Goal: Find specific page/section: Find specific page/section

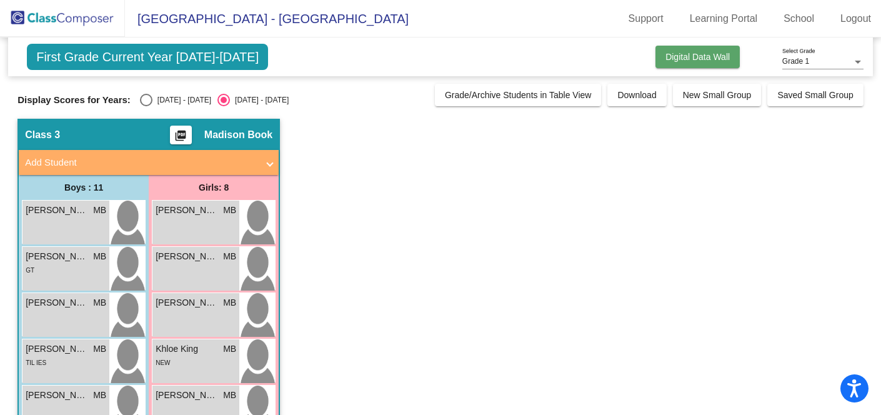
click at [724, 67] on button "Digital Data Wall" at bounding box center [697, 57] width 84 height 22
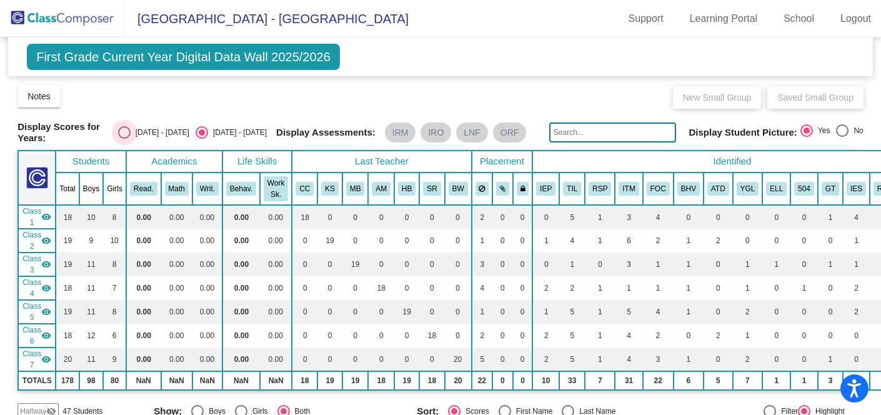
click at [153, 132] on div "[DATE] - [DATE]" at bounding box center [160, 132] width 59 height 11
click at [124, 139] on input "[DATE] - [DATE]" at bounding box center [124, 139] width 1 height 1
radio input "true"
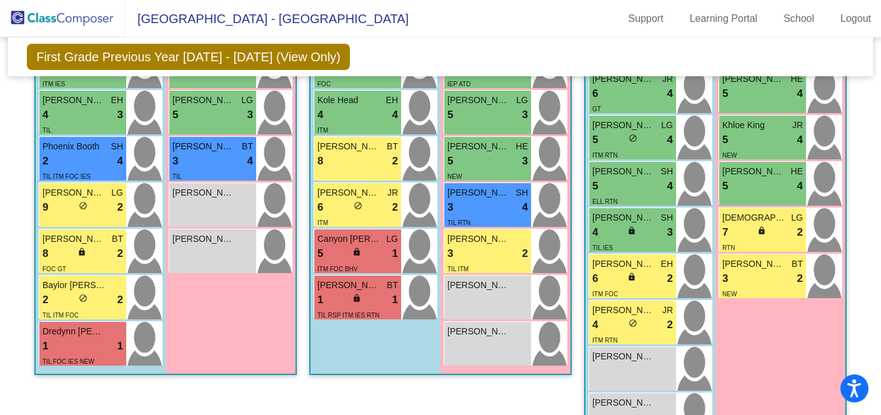
scroll to position [586, 0]
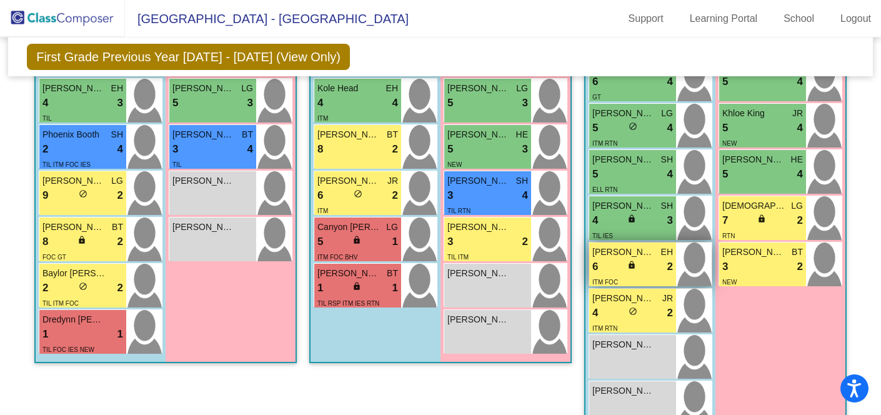
click at [635, 279] on div "ITM FOC" at bounding box center [632, 281] width 81 height 13
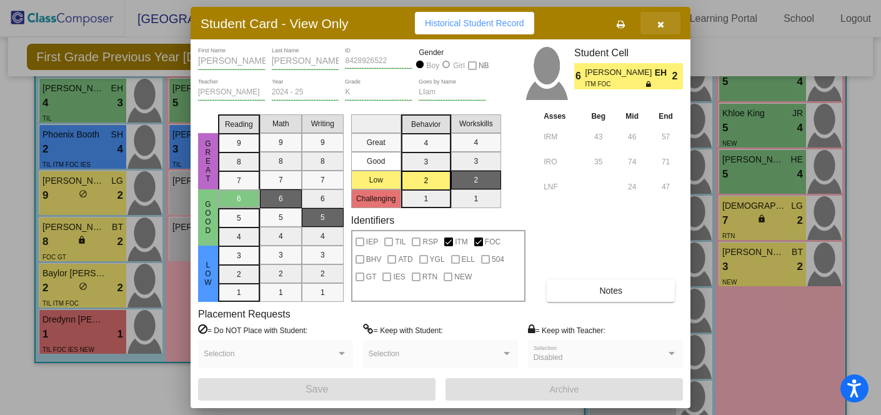
click at [660, 26] on icon "button" at bounding box center [660, 24] width 7 height 9
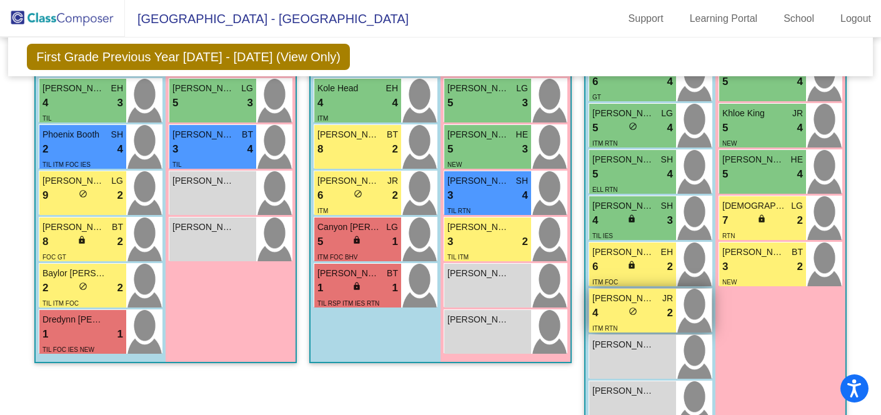
click at [640, 306] on div "4 lock do_not_disturb_alt 2" at bounding box center [632, 313] width 81 height 16
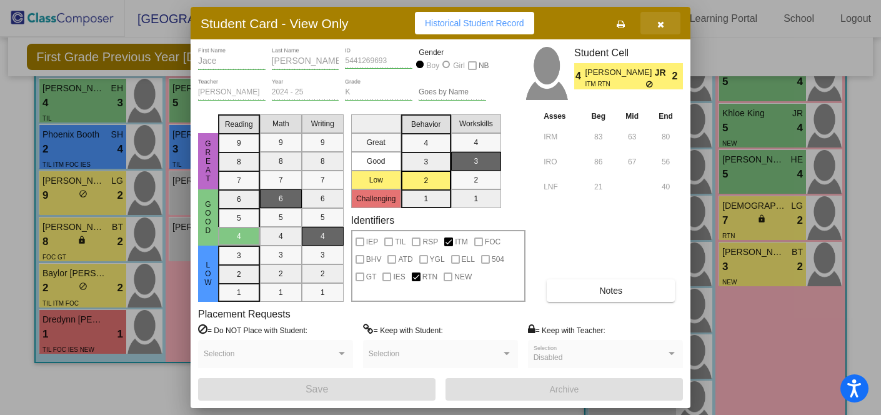
click at [662, 25] on icon "button" at bounding box center [660, 24] width 7 height 9
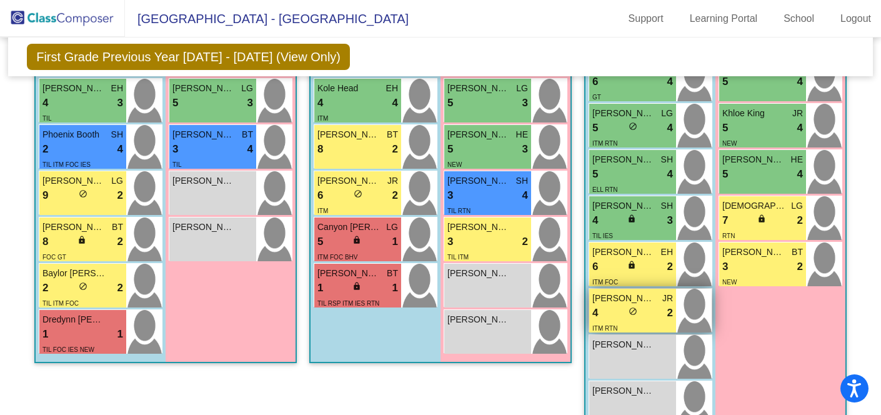
click at [635, 309] on div "4 lock do_not_disturb_alt 2" at bounding box center [632, 313] width 81 height 16
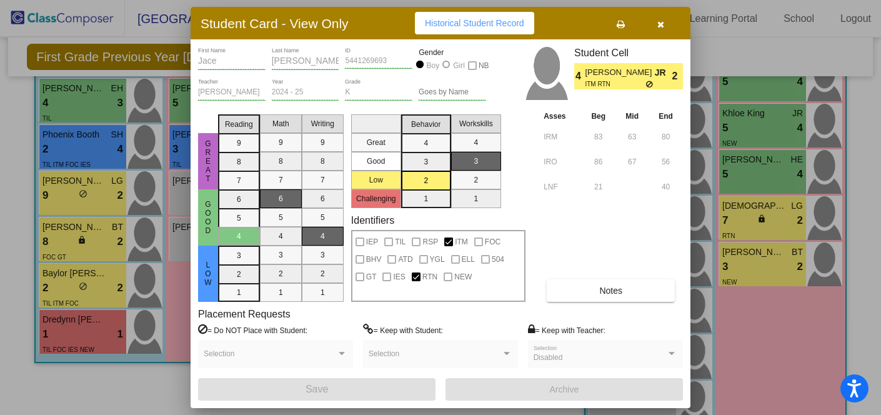
click at [659, 29] on button "button" at bounding box center [660, 23] width 40 height 22
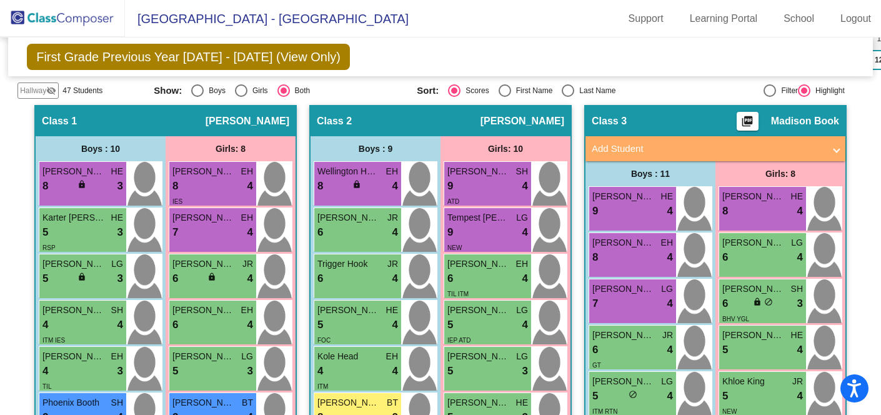
scroll to position [317, 0]
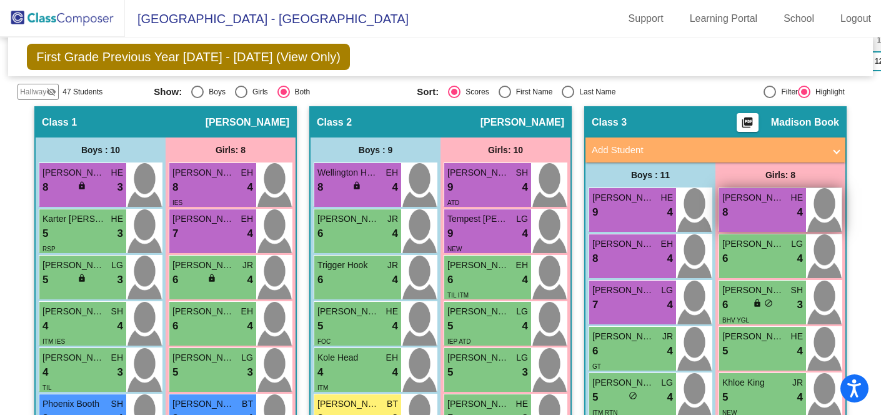
click at [768, 211] on div "8 lock do_not_disturb_alt 4" at bounding box center [762, 212] width 81 height 16
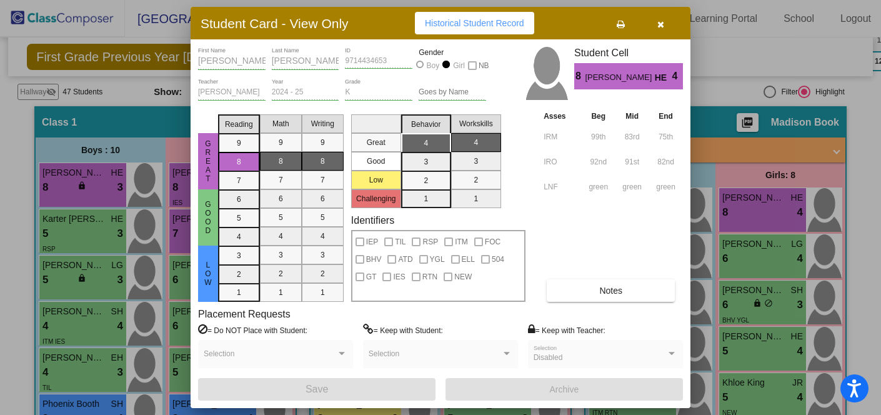
click at [666, 25] on button "button" at bounding box center [660, 23] width 40 height 22
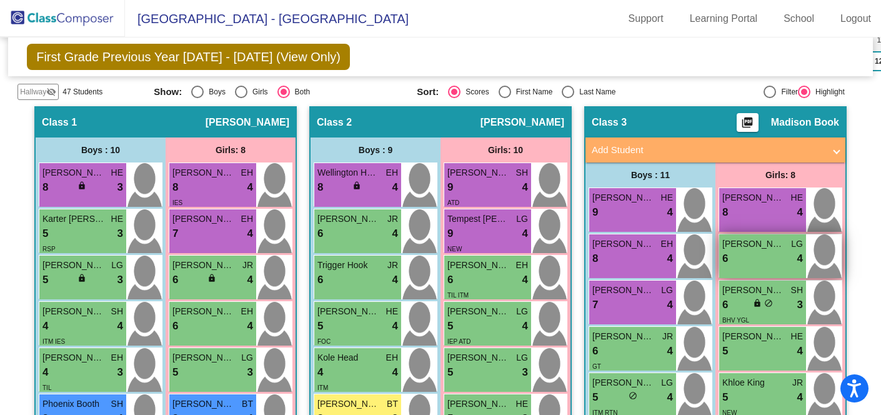
click at [771, 252] on div "6 lock do_not_disturb_alt 4" at bounding box center [762, 259] width 81 height 16
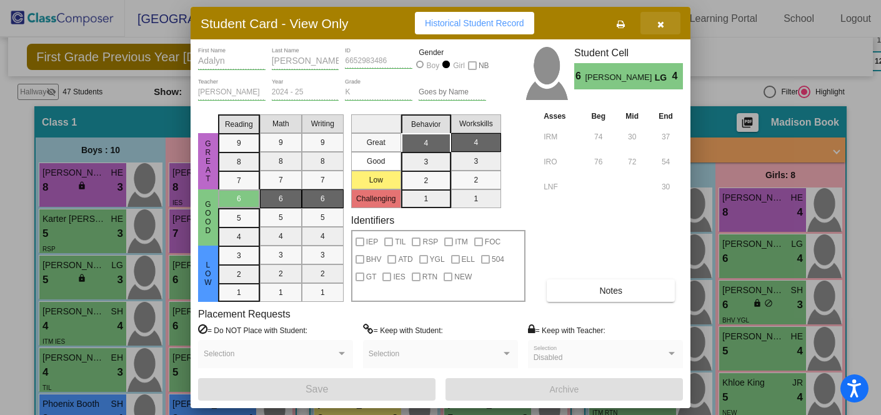
click at [655, 24] on button "button" at bounding box center [660, 23] width 40 height 22
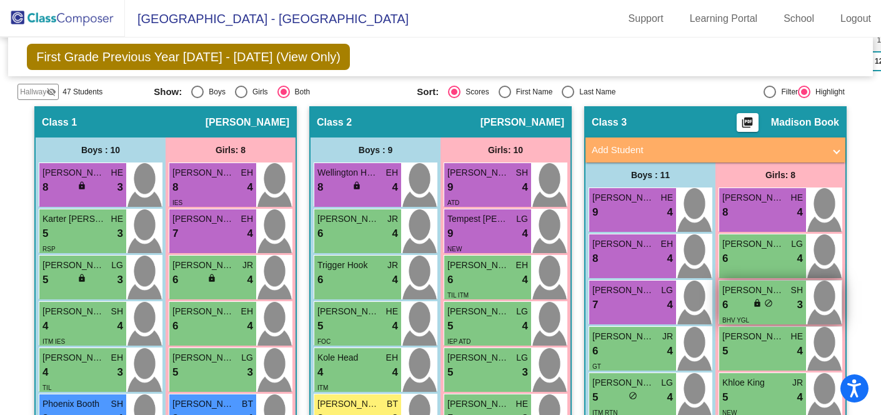
click at [768, 297] on div "6 lock do_not_disturb_alt 3" at bounding box center [762, 305] width 81 height 16
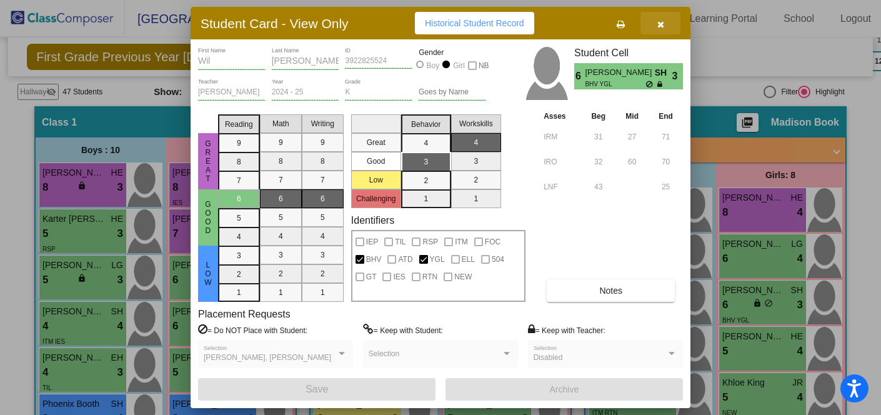
click at [659, 23] on icon "button" at bounding box center [660, 24] width 7 height 9
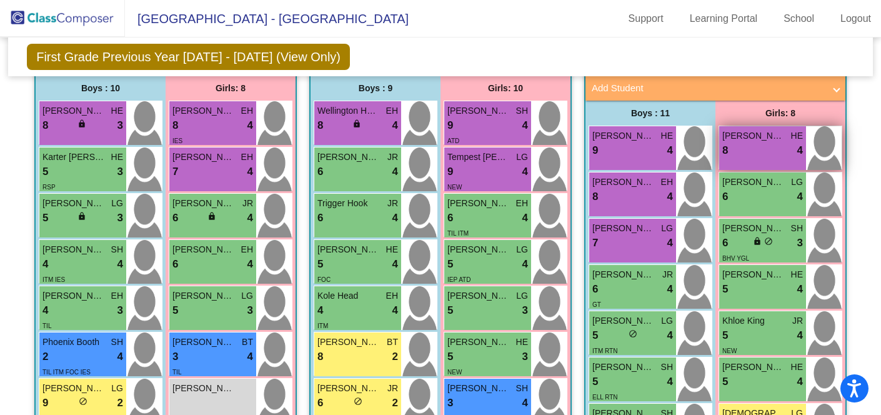
scroll to position [387, 0]
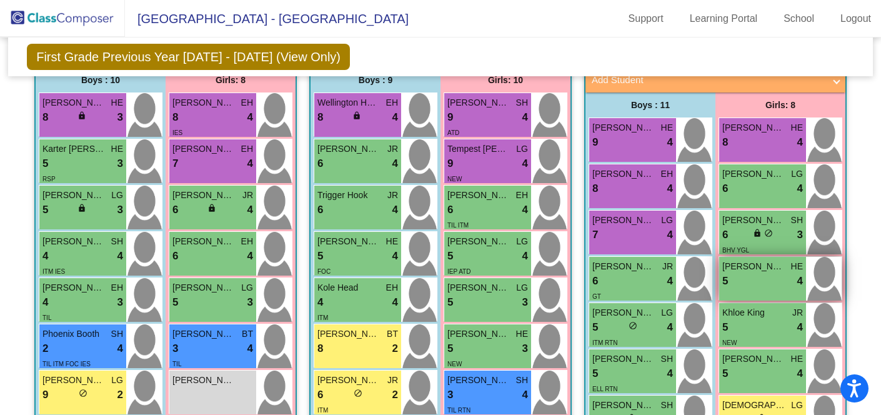
click at [744, 279] on div "5 lock do_not_disturb_alt 4" at bounding box center [762, 281] width 81 height 16
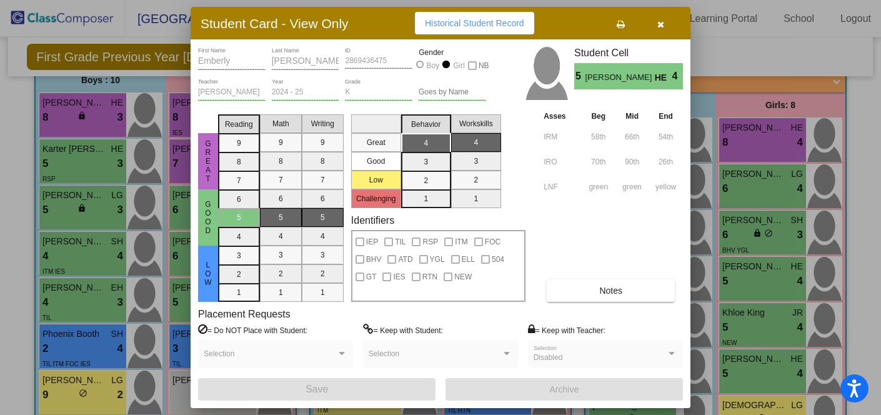
click at [655, 30] on button "button" at bounding box center [660, 23] width 40 height 22
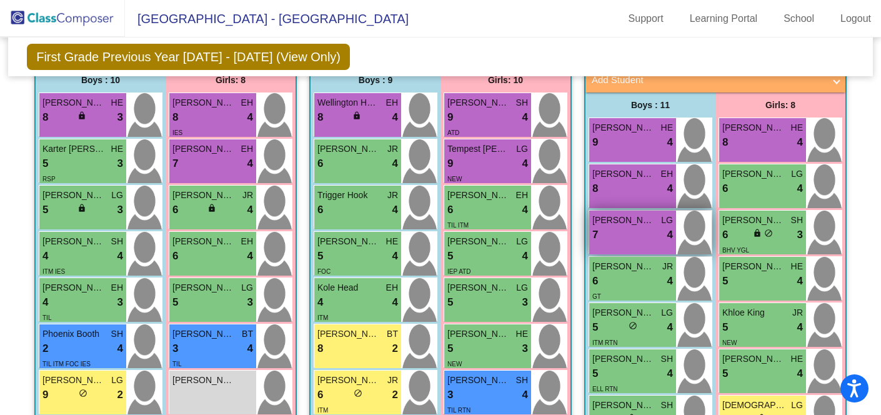
scroll to position [476, 0]
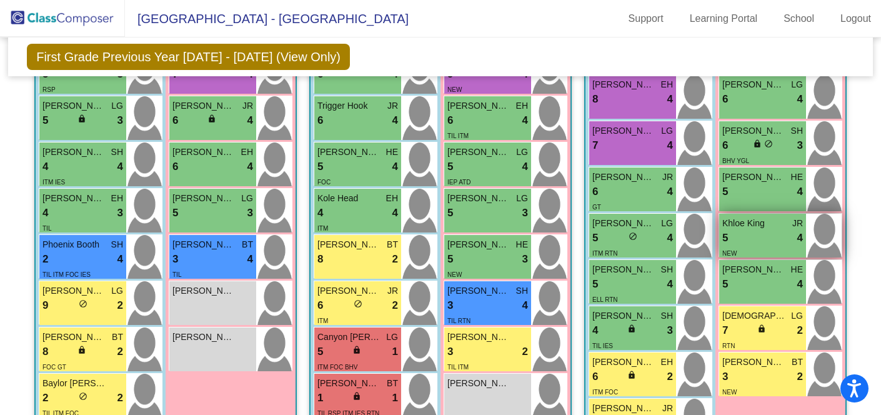
click at [743, 246] on div "NEW" at bounding box center [762, 252] width 81 height 13
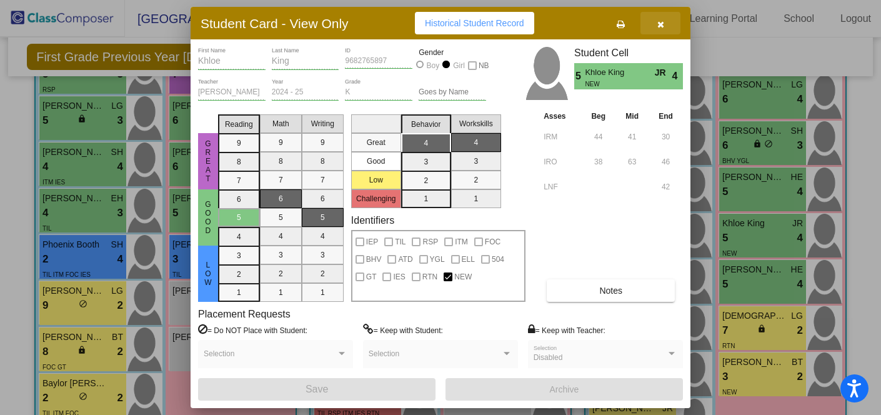
click at [661, 21] on icon "button" at bounding box center [660, 24] width 7 height 9
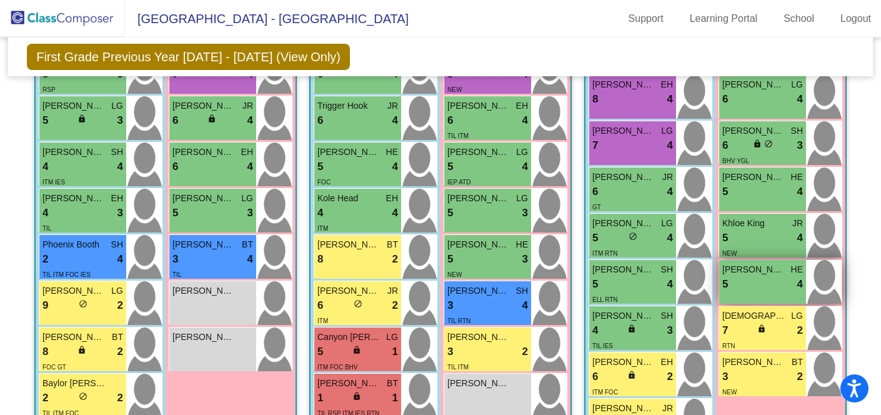
click at [761, 266] on span "[PERSON_NAME]" at bounding box center [753, 269] width 62 height 13
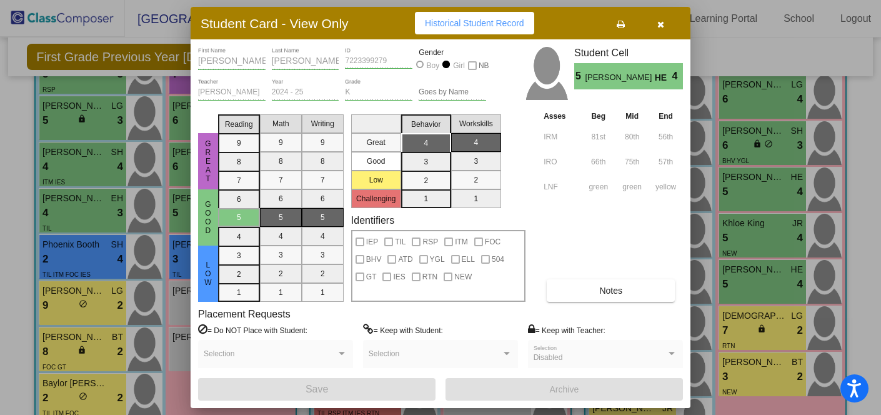
click at [658, 25] on icon "button" at bounding box center [660, 24] width 7 height 9
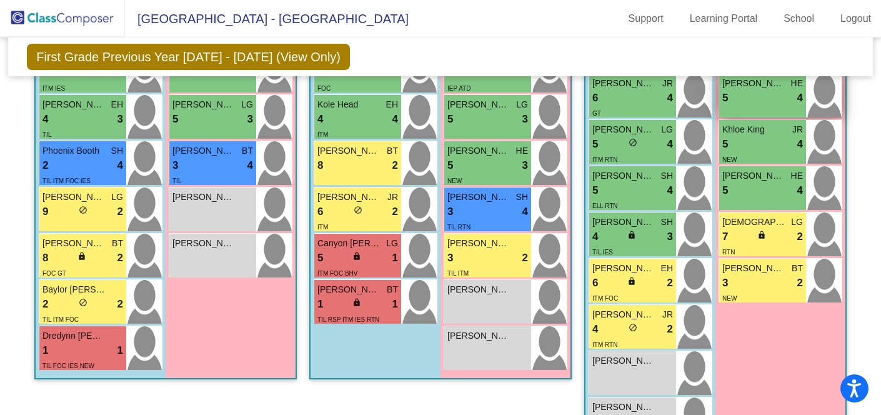
scroll to position [583, 0]
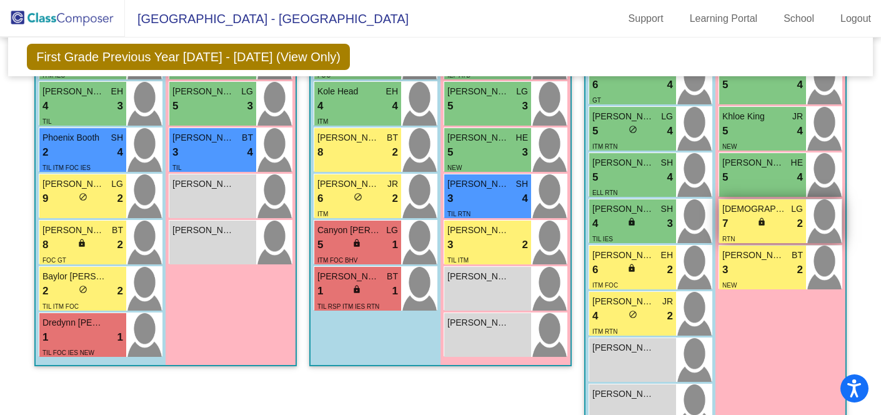
click at [741, 217] on div "7 lock do_not_disturb_alt 2" at bounding box center [762, 224] width 81 height 16
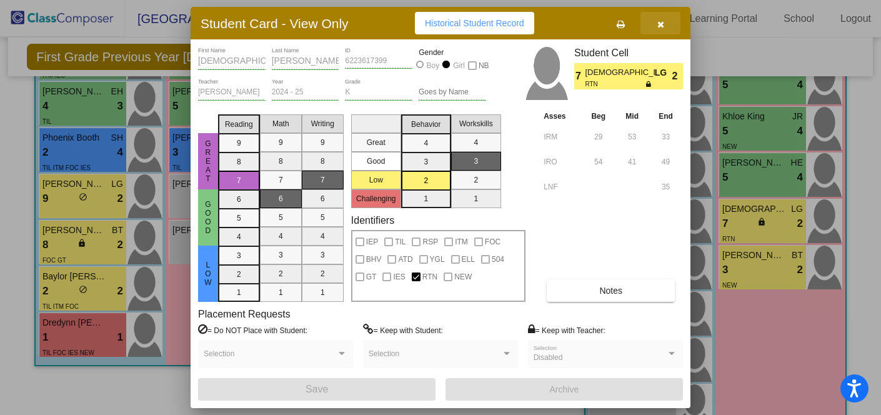
click at [660, 26] on icon "button" at bounding box center [660, 24] width 7 height 9
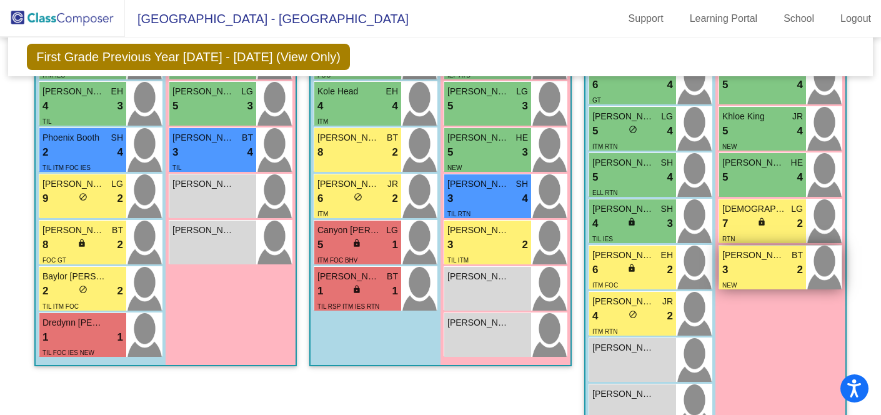
click at [742, 266] on div "3 lock do_not_disturb_alt 2" at bounding box center [762, 270] width 81 height 16
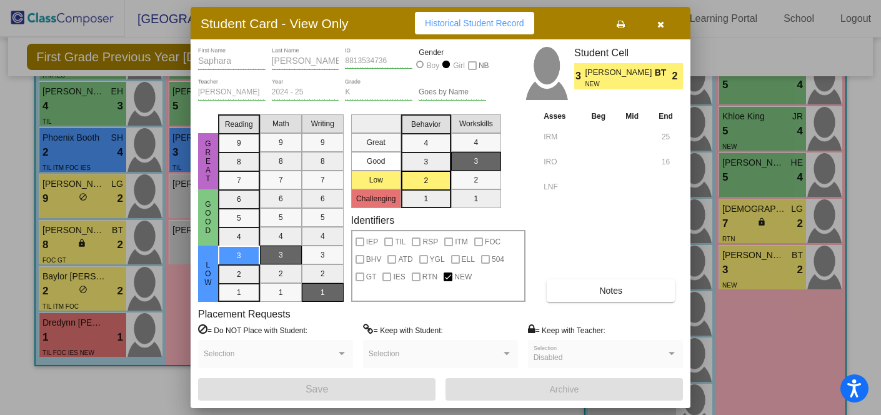
click at [657, 19] on span "button" at bounding box center [660, 23] width 7 height 10
